Goal: Task Accomplishment & Management: Use online tool/utility

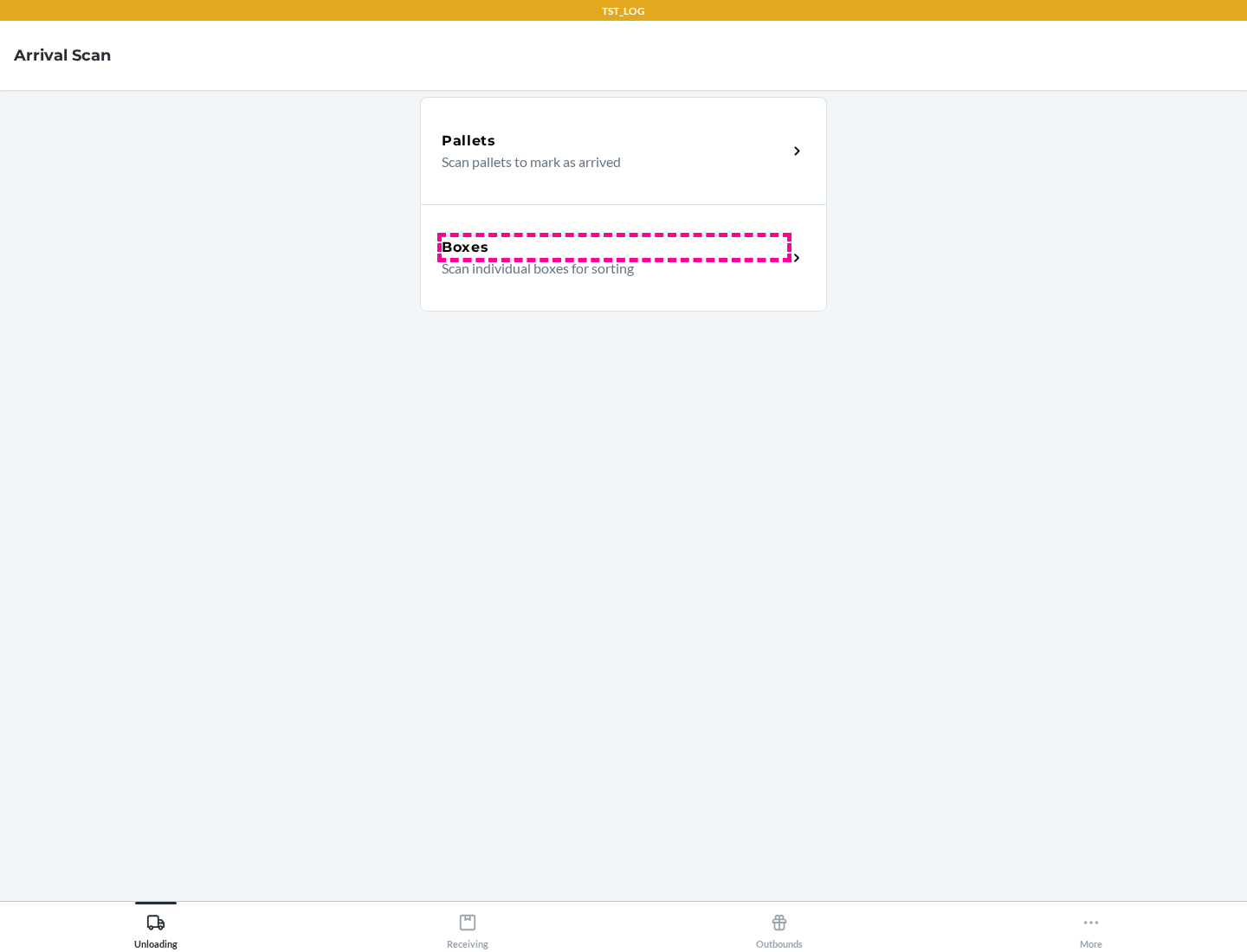
click at [614, 247] on div "Boxes" at bounding box center [614, 247] width 345 height 21
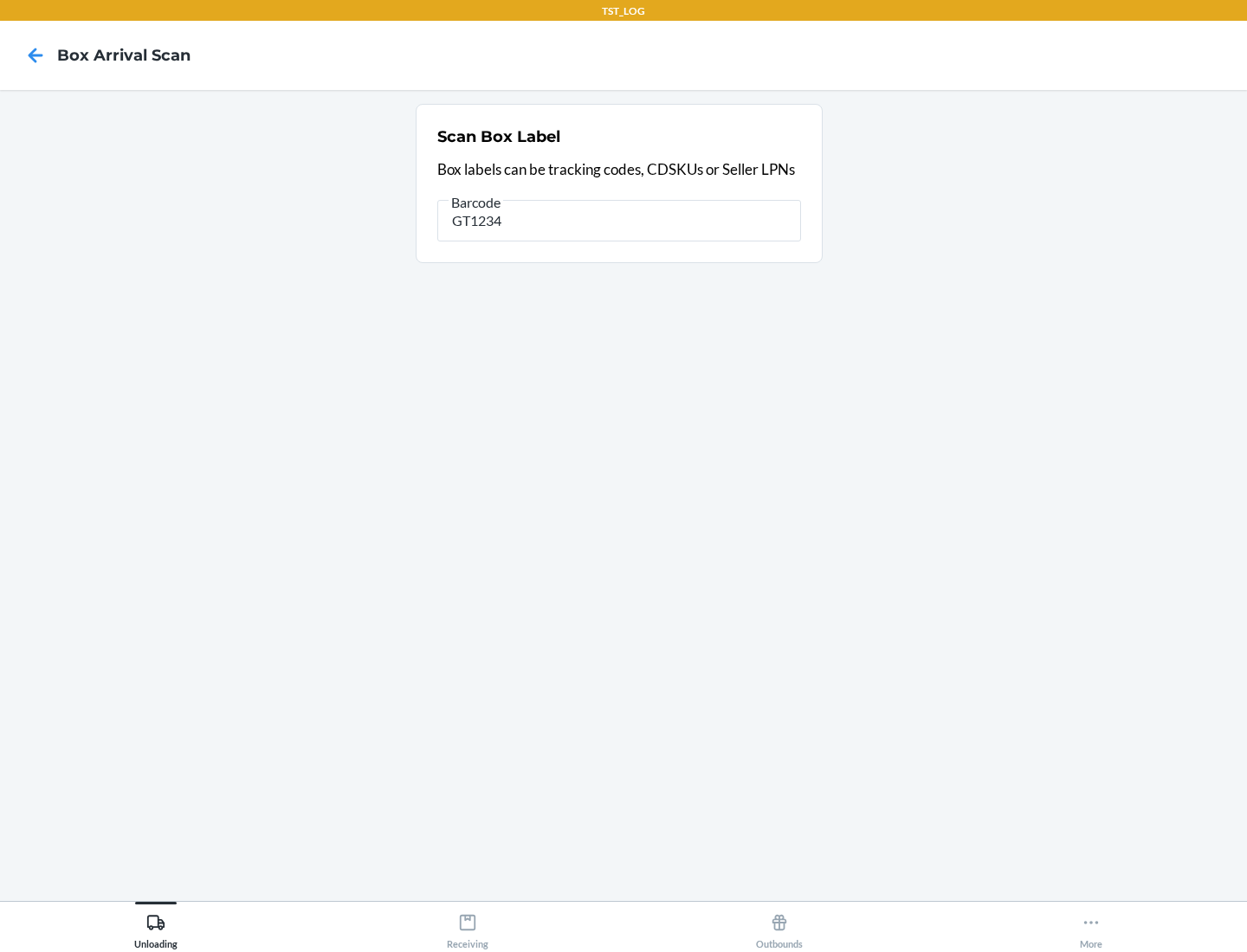
type input "GT1234"
